Goal: Task Accomplishment & Management: Use online tool/utility

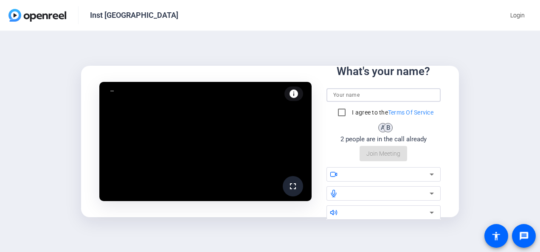
click at [350, 93] on input at bounding box center [384, 95] width 101 height 10
type input "[PERSON_NAME]"
click at [342, 110] on input "I agree to the Terms Of Service" at bounding box center [342, 112] width 17 height 17
checkbox input "true"
click at [376, 175] on div at bounding box center [387, 175] width 86 height 10
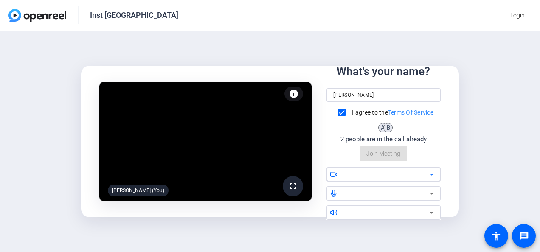
click at [371, 172] on div at bounding box center [387, 175] width 86 height 10
click at [462, 156] on div "fullscreen [PERSON_NAME] (You) info Test your audio and video What's your name?…" at bounding box center [270, 141] width 540 height 221
click at [512, 171] on div "fullscreen [PERSON_NAME] (You) info Test your audio and video What's your name?…" at bounding box center [270, 141] width 540 height 221
click at [481, 165] on div "fullscreen [PERSON_NAME] (You) info Test your audio and video What's your name?…" at bounding box center [270, 141] width 540 height 221
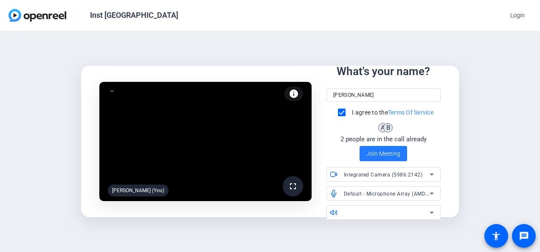
click at [385, 151] on span "Join Meeting" at bounding box center [384, 154] width 34 height 9
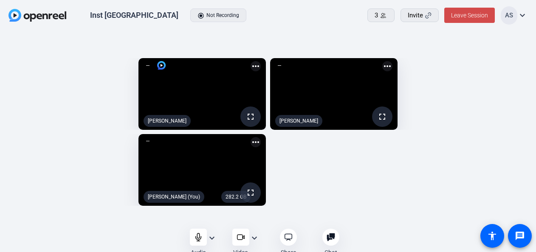
click at [461, 15] on span "Leave Session" at bounding box center [469, 15] width 37 height 7
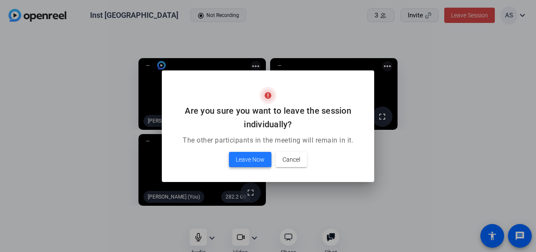
click at [249, 160] on span "Leave Now" at bounding box center [250, 160] width 29 height 10
